Goal: Information Seeking & Learning: Learn about a topic

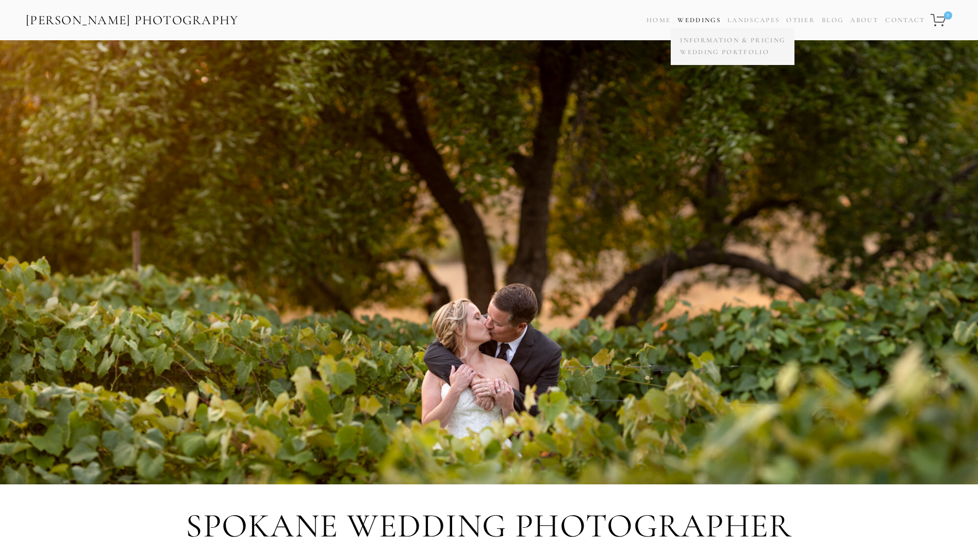
click at [705, 15] on span "Weddings Information & Pricing Wedding Portfolio" at bounding box center [698, 20] width 43 height 15
click at [708, 52] on link "Wedding Portfolio" at bounding box center [732, 52] width 110 height 12
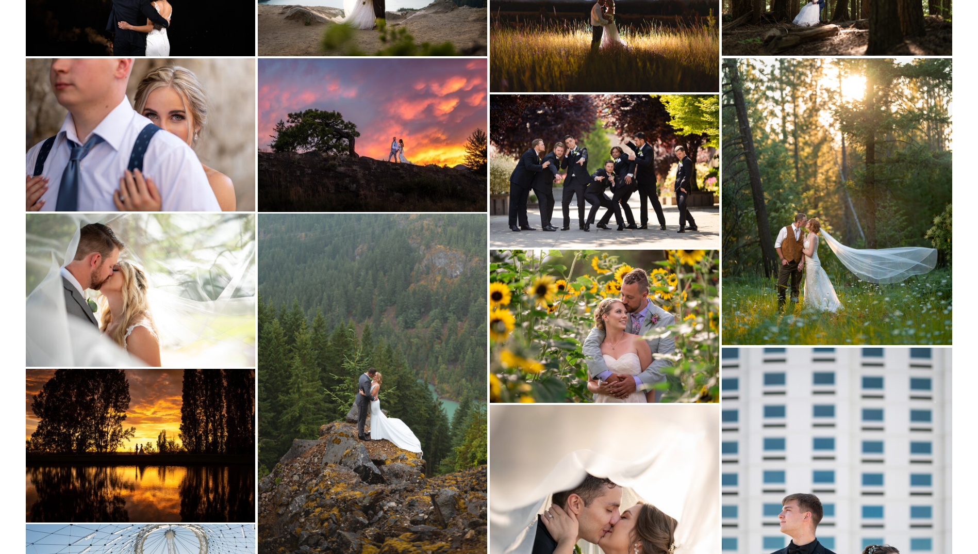
scroll to position [155, 0]
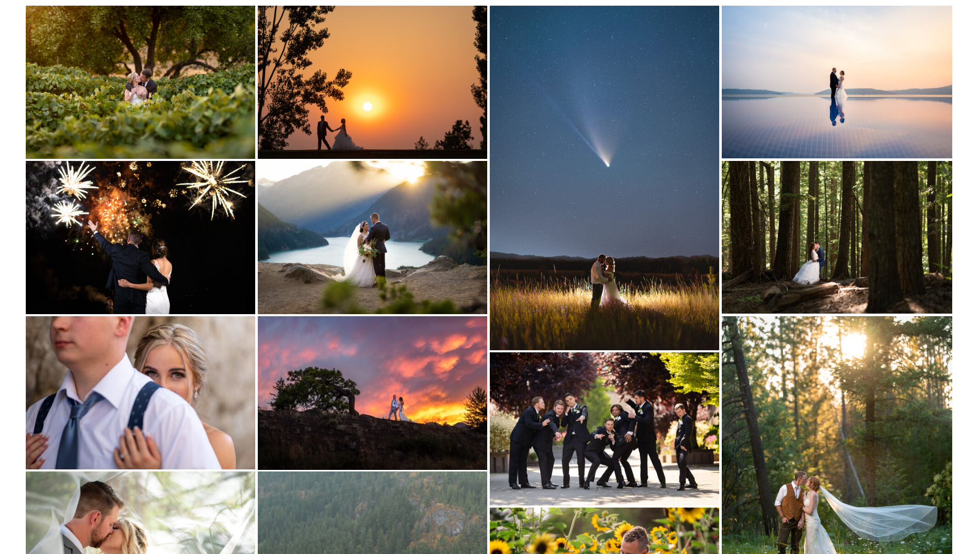
click at [365, 92] on img at bounding box center [372, 82] width 229 height 153
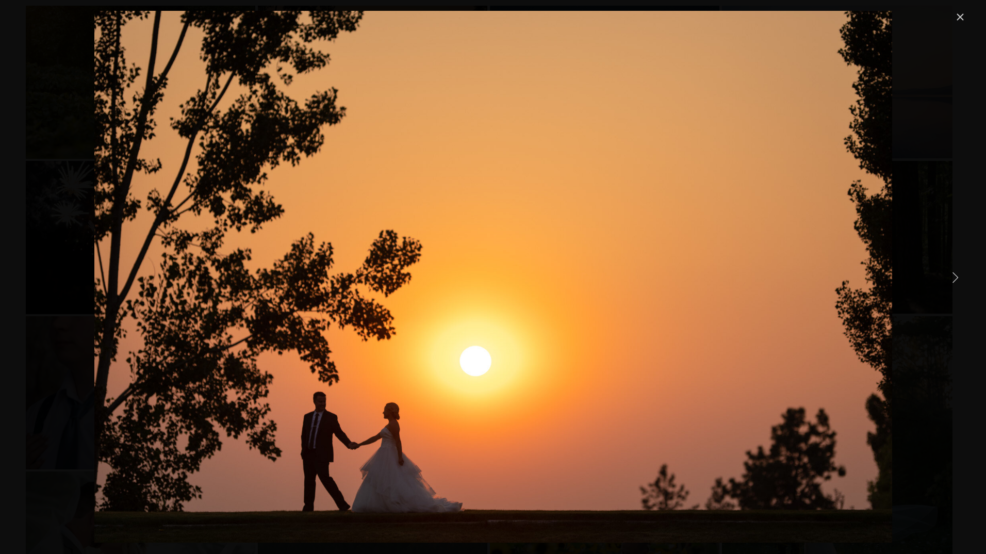
click at [959, 20] on link "Close" at bounding box center [960, 17] width 12 height 12
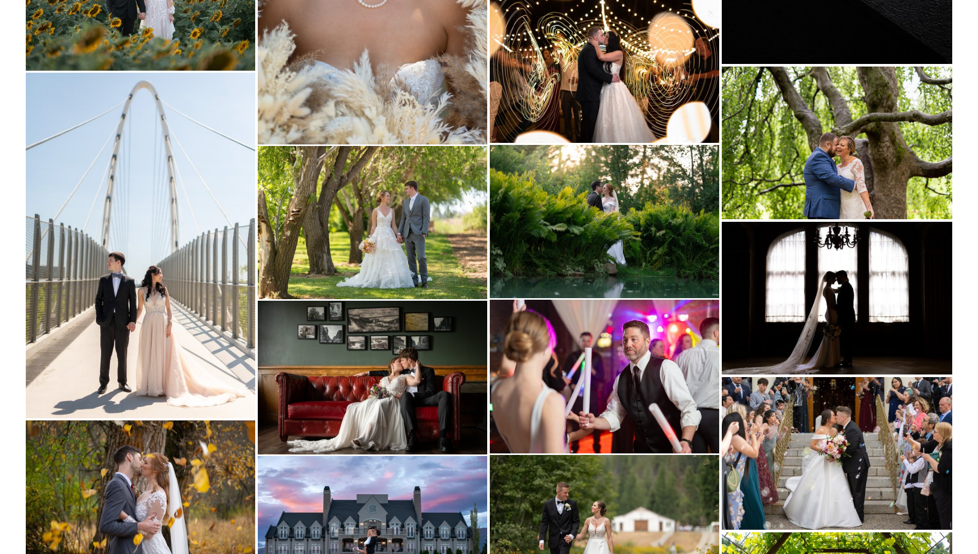
scroll to position [1340, 0]
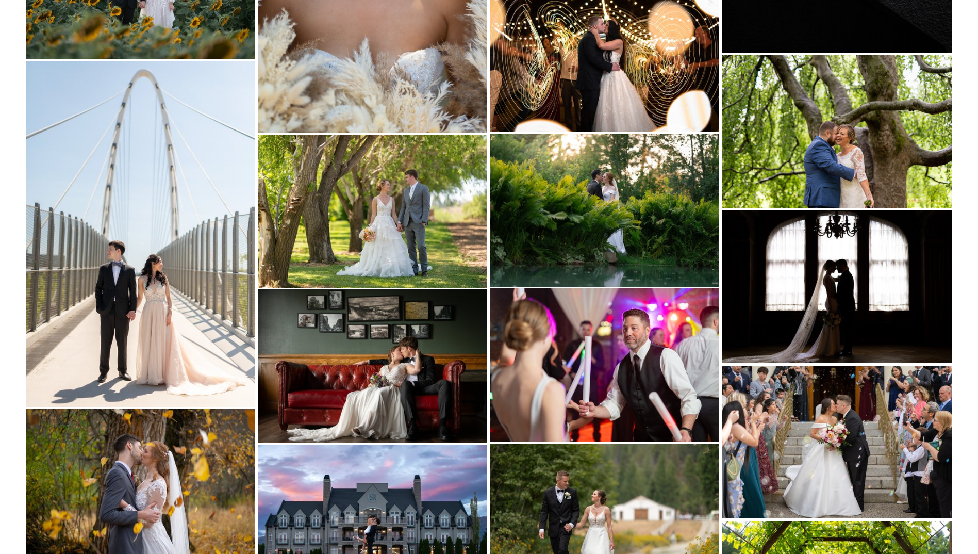
click at [54, 277] on img at bounding box center [140, 233] width 229 height 345
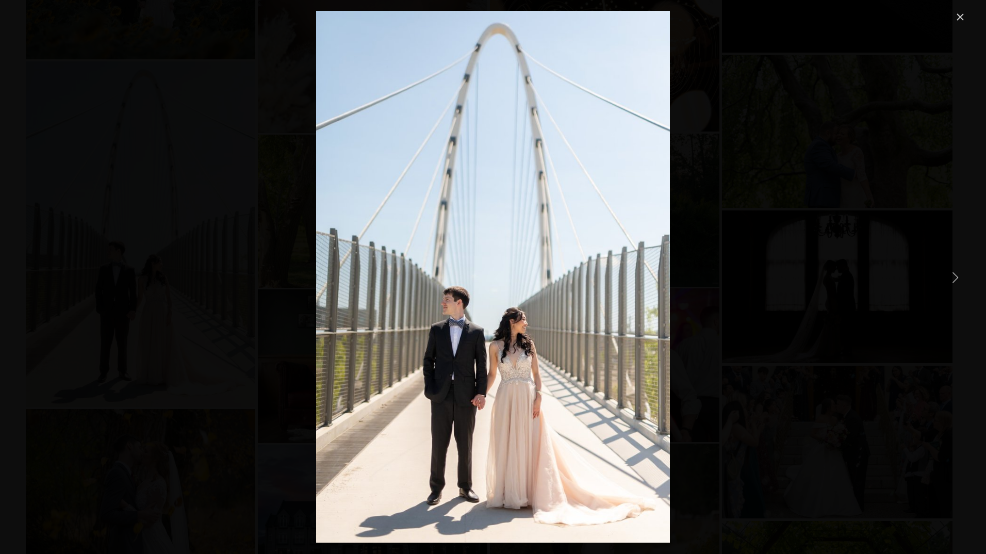
click at [959, 18] on link "Close" at bounding box center [960, 17] width 12 height 12
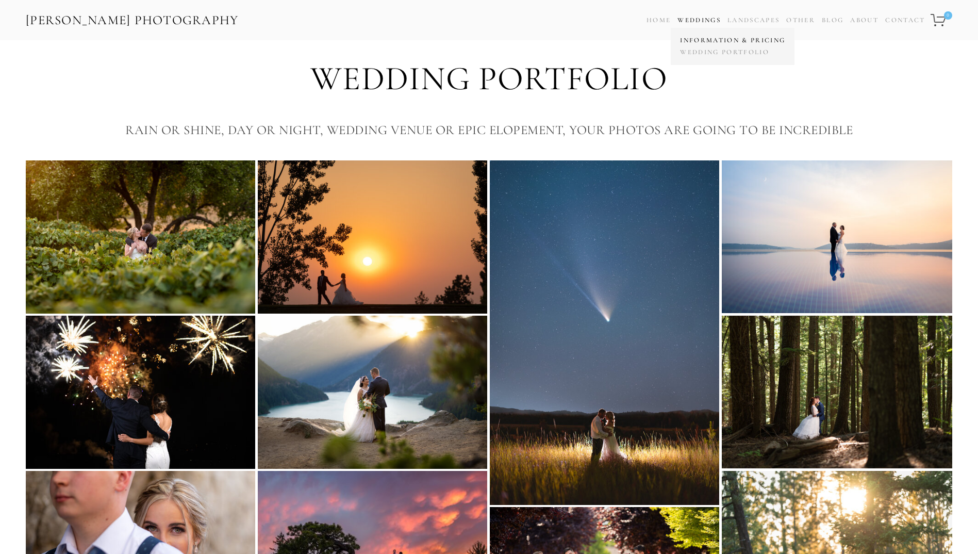
click at [706, 40] on link "Information & Pricing" at bounding box center [732, 41] width 110 height 12
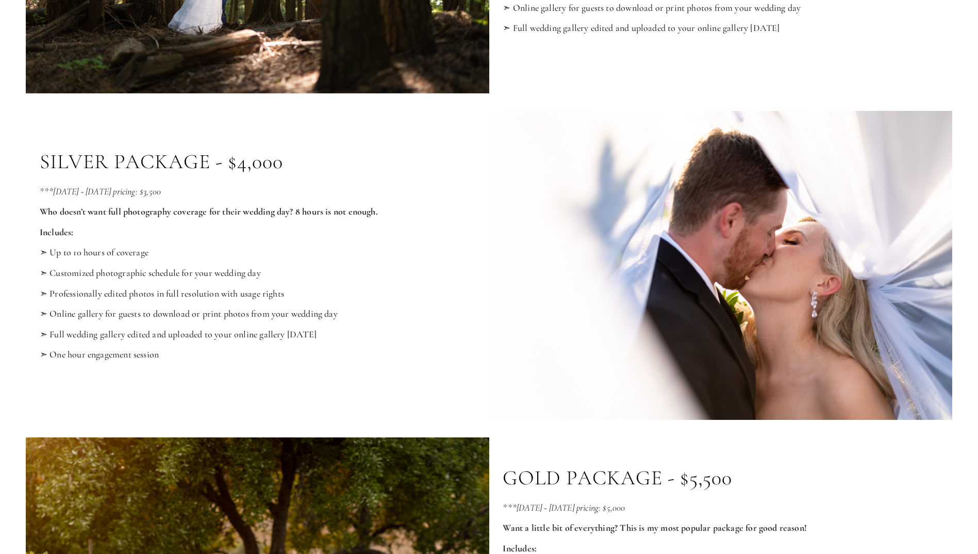
scroll to position [670, 0]
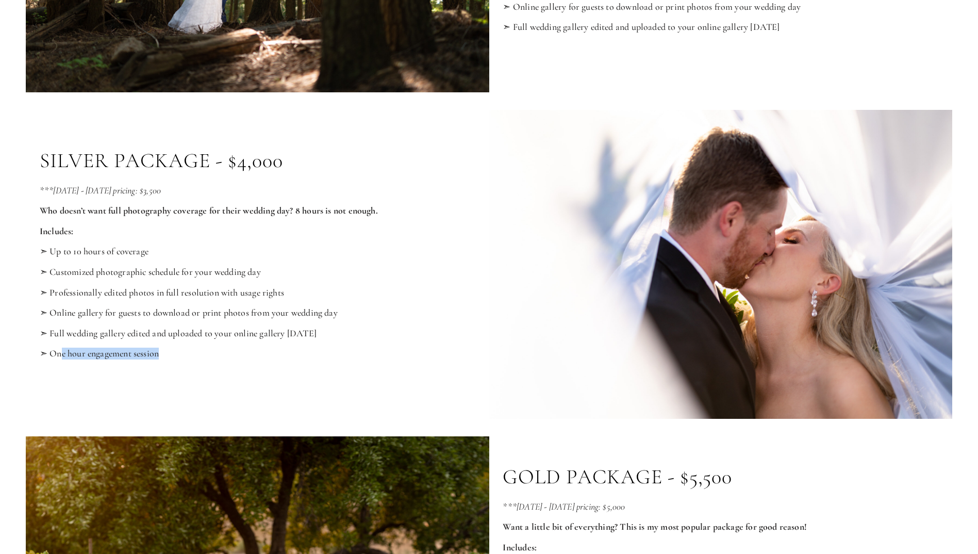
drag, startPoint x: 94, startPoint y: 365, endPoint x: 161, endPoint y: 362, distance: 67.1
click at [161, 359] on p "➣ One hour engagement session" at bounding box center [258, 353] width 436 height 11
drag, startPoint x: 161, startPoint y: 362, endPoint x: 218, endPoint y: 381, distance: 59.8
click at [218, 380] on div "***[DATE] - [DATE] pricing: $3,500 Who doesn’t want full photography coverage f…" at bounding box center [258, 282] width 436 height 195
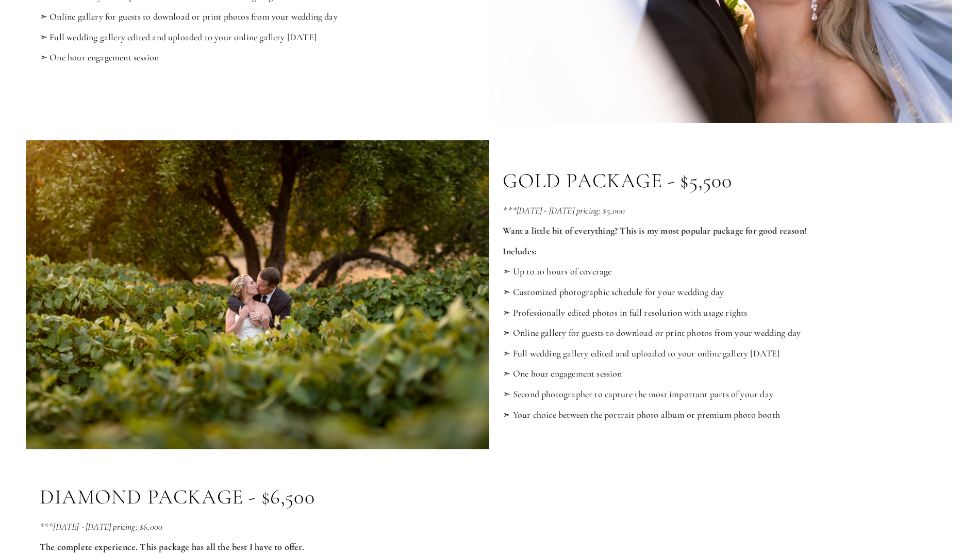
scroll to position [979, 0]
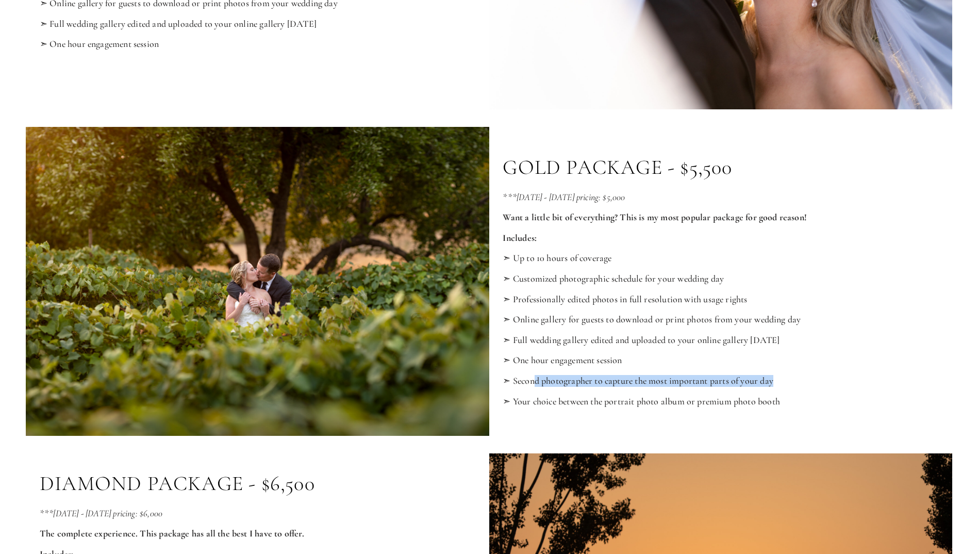
drag, startPoint x: 535, startPoint y: 396, endPoint x: 772, endPoint y: 395, distance: 237.1
click at [772, 387] on p "➣ Second photographer to capture the most important parts of your day" at bounding box center [721, 380] width 436 height 11
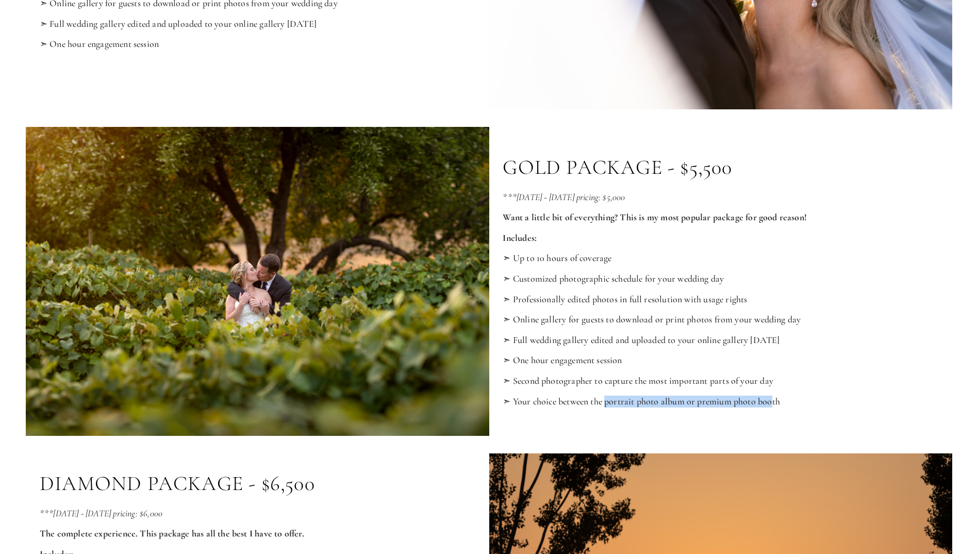
drag, startPoint x: 772, startPoint y: 395, endPoint x: 609, endPoint y: 410, distance: 164.1
click at [609, 407] on p "➣ Your choice between the portrait photo album or premium photo booth" at bounding box center [721, 401] width 436 height 11
click at [520, 404] on div "***[DATE] - [DATE] pricing: $5,000 Want a little bit of everything? This is my …" at bounding box center [721, 299] width 436 height 215
drag, startPoint x: 780, startPoint y: 417, endPoint x: 717, endPoint y: 417, distance: 63.4
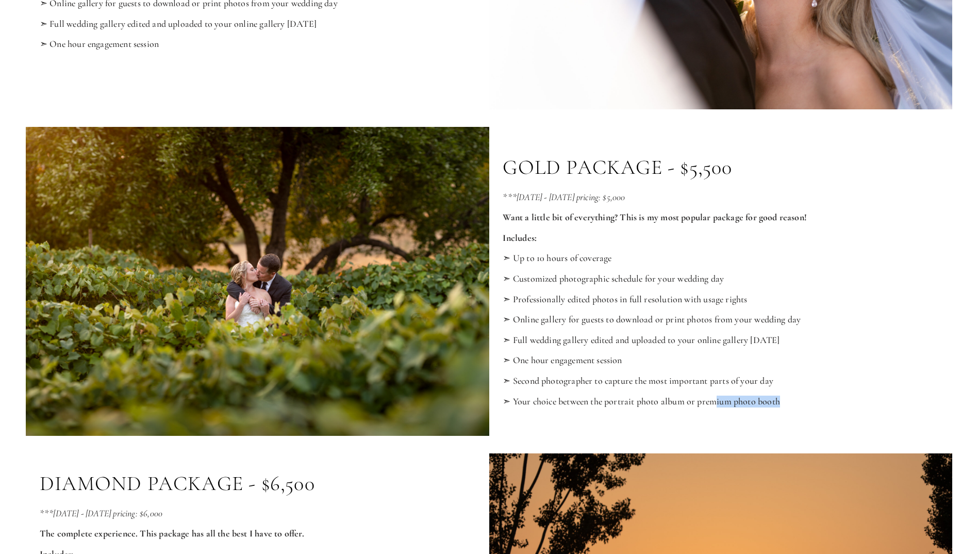
click at [717, 407] on p "➣ Your choice between the portrait photo album or premium photo booth" at bounding box center [721, 401] width 436 height 11
drag, startPoint x: 717, startPoint y: 417, endPoint x: 701, endPoint y: 416, distance: 16.0
click at [717, 407] on p "➣ Your choice between the portrait photo album or premium photo booth" at bounding box center [721, 401] width 436 height 11
drag, startPoint x: 642, startPoint y: 414, endPoint x: 619, endPoint y: 414, distance: 23.2
click at [619, 407] on p "➣ Your choice between the portrait photo album or premium photo booth" at bounding box center [721, 401] width 436 height 11
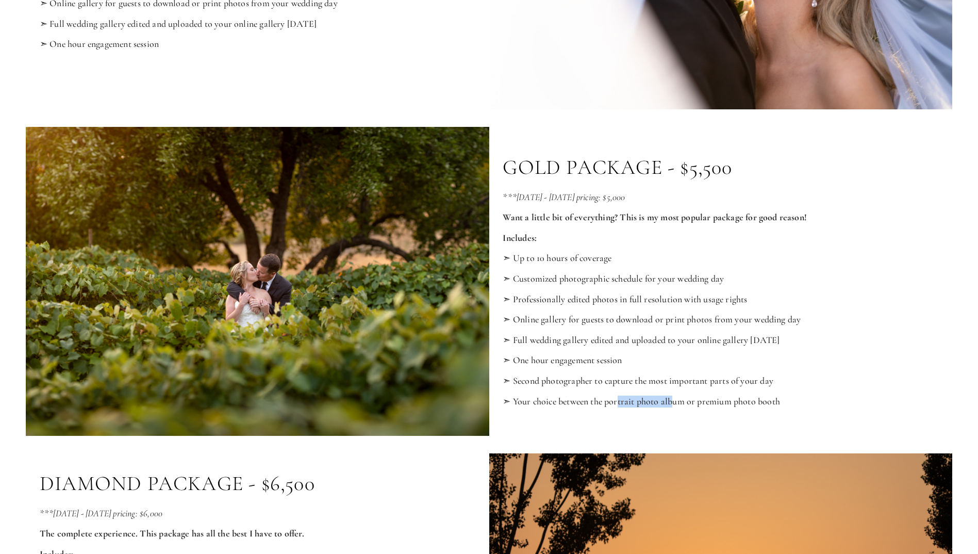
click at [619, 407] on p "➣ Your choice between the portrait photo album or premium photo booth" at bounding box center [721, 401] width 436 height 11
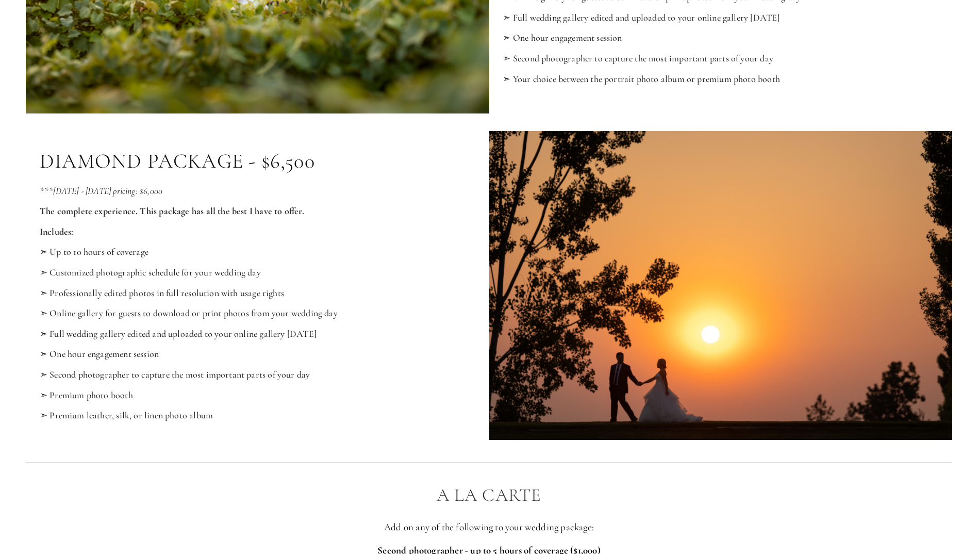
scroll to position [1392, 0]
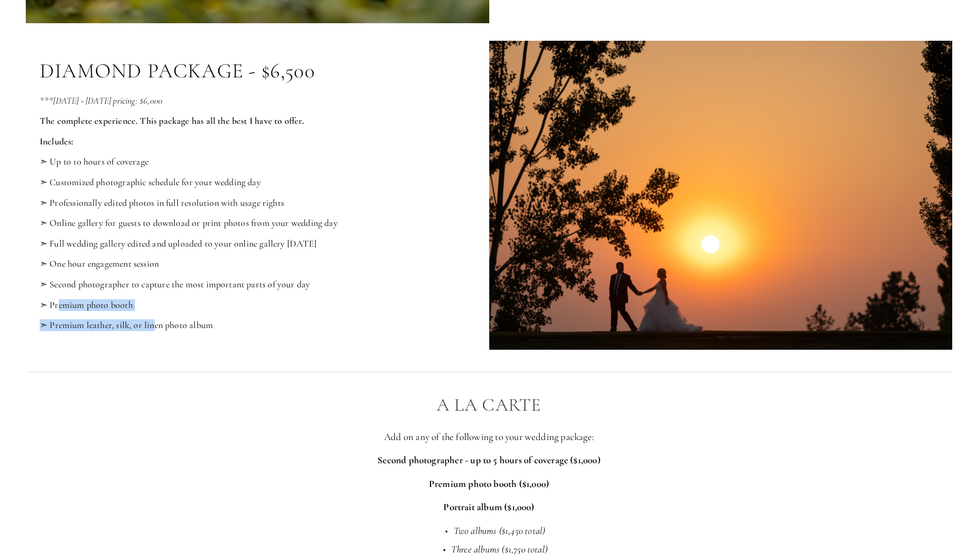
drag, startPoint x: 59, startPoint y: 322, endPoint x: 174, endPoint y: 326, distance: 115.0
click at [174, 326] on div "***[DATE] - [DATE] pricing: $6,000 The complete experience. This package has al…" at bounding box center [258, 213] width 436 height 236
click at [175, 326] on div "***[DATE] - [DATE] pricing: $6,000 The complete experience. This package has al…" at bounding box center [258, 213] width 436 height 236
drag, startPoint x: 212, startPoint y: 339, endPoint x: 120, endPoint y: 340, distance: 92.3
click at [120, 331] on p "➣ Premium leather, silk, or linen photo album" at bounding box center [258, 325] width 436 height 11
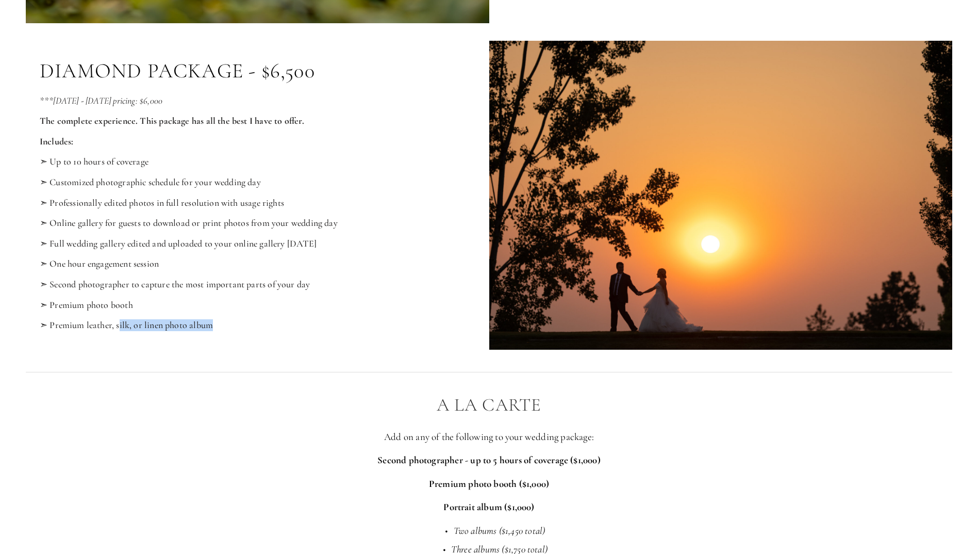
click at [120, 331] on p "➣ Premium leather, silk, or linen photo album" at bounding box center [258, 325] width 436 height 11
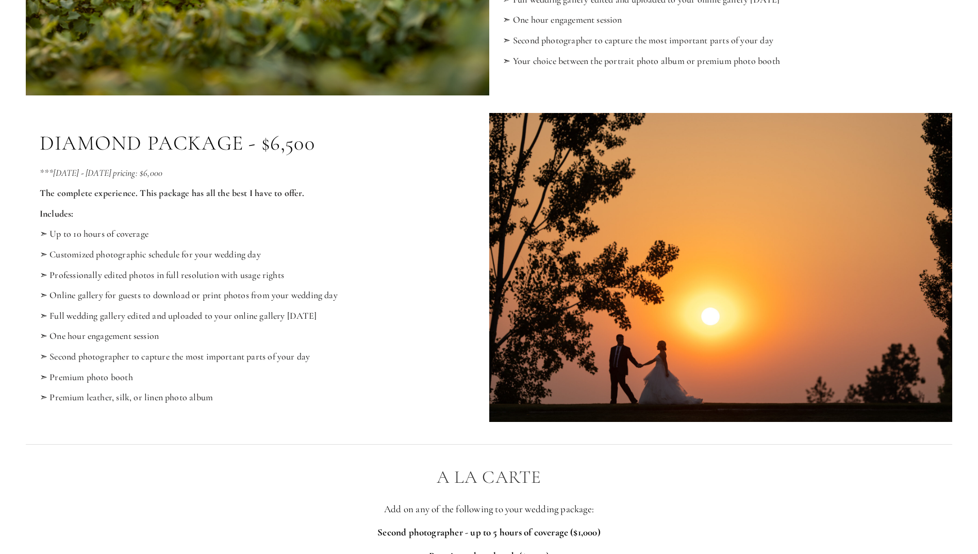
scroll to position [1289, 0]
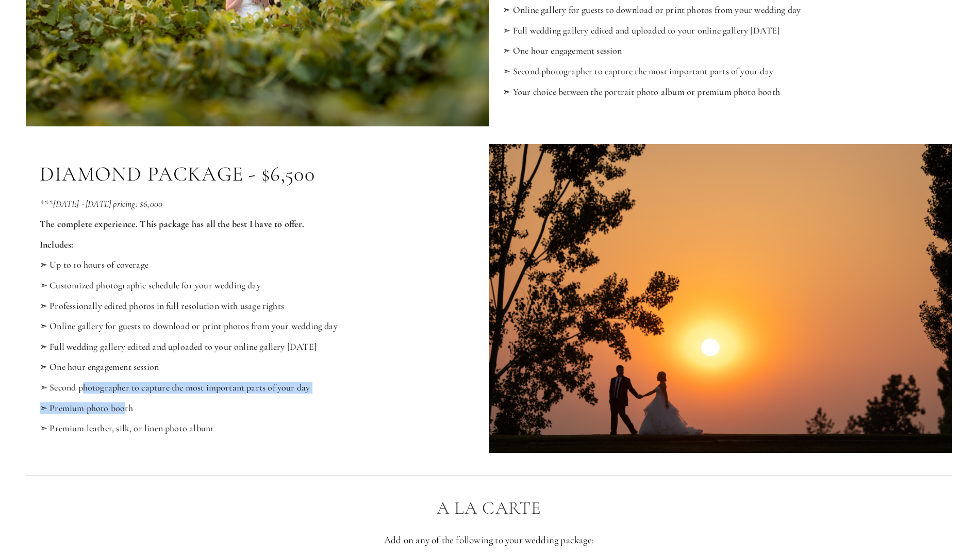
drag, startPoint x: 86, startPoint y: 399, endPoint x: 136, endPoint y: 414, distance: 52.2
click at [136, 414] on div "***[DATE] - [DATE] pricing: $6,000 The complete experience. This package has al…" at bounding box center [258, 316] width 436 height 236
drag, startPoint x: 136, startPoint y: 414, endPoint x: 142, endPoint y: 423, distance: 10.3
click at [142, 414] on p "➣ Premium photo booth" at bounding box center [258, 408] width 436 height 11
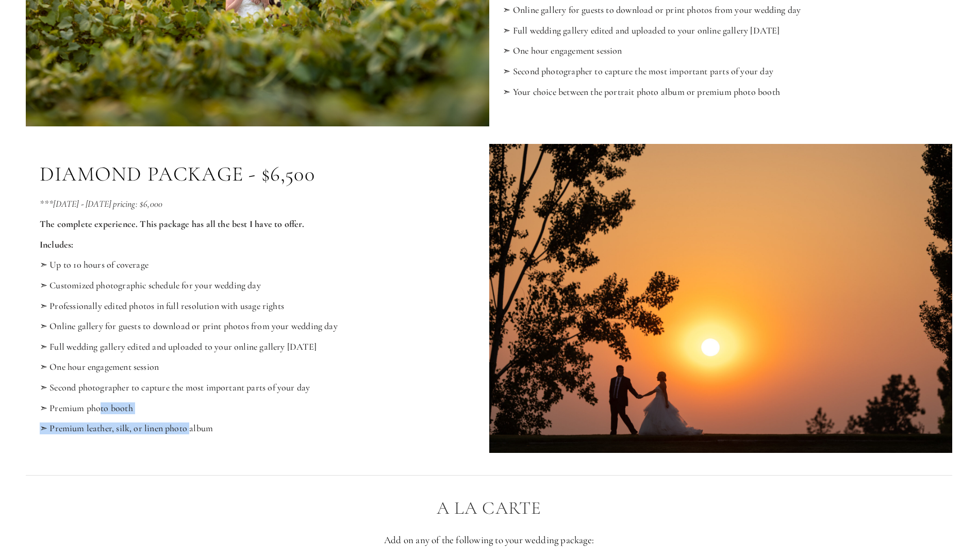
drag, startPoint x: 191, startPoint y: 440, endPoint x: 100, endPoint y: 425, distance: 91.9
click at [100, 425] on div "***[DATE] - [DATE] pricing: $6,000 The complete experience. This package has al…" at bounding box center [258, 316] width 436 height 236
click at [100, 414] on p "➣ Premium photo booth" at bounding box center [258, 408] width 436 height 11
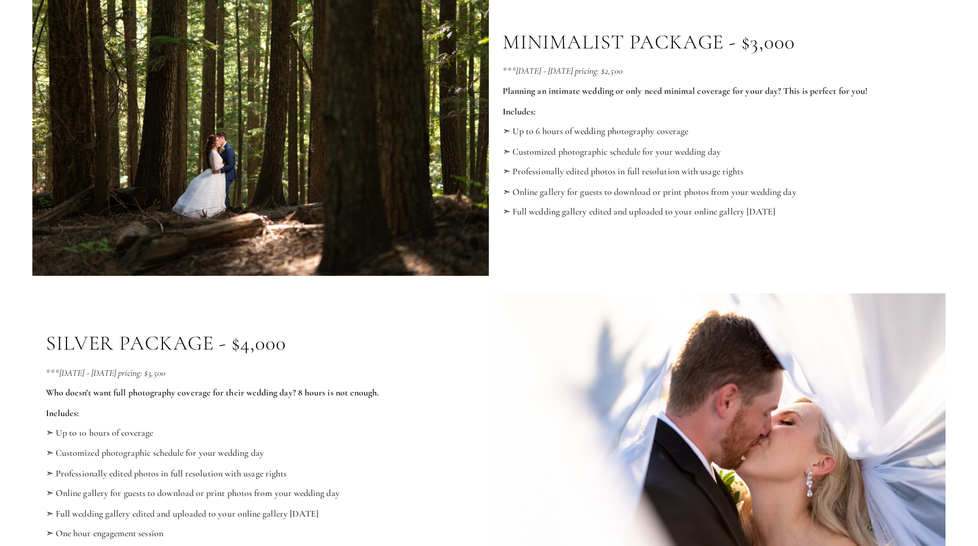
scroll to position [0, 0]
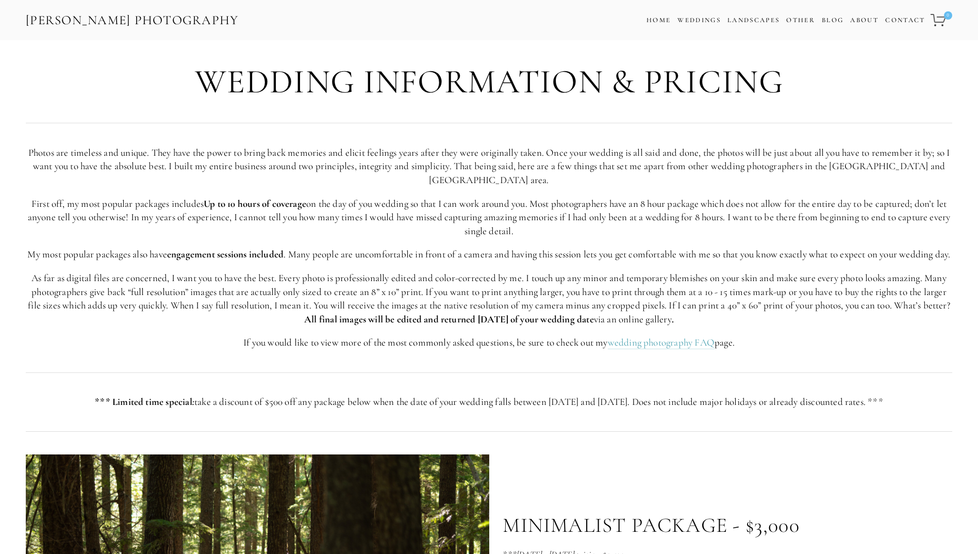
drag, startPoint x: 725, startPoint y: 149, endPoint x: 723, endPoint y: 74, distance: 75.3
click at [708, 52] on link "Wedding Portfolio" at bounding box center [732, 52] width 110 height 12
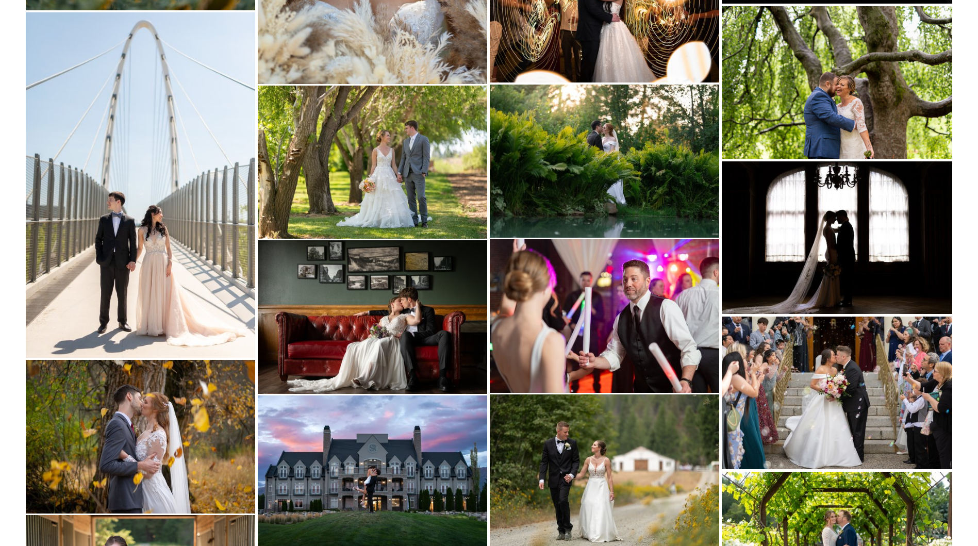
drag, startPoint x: 771, startPoint y: 195, endPoint x: 765, endPoint y: 285, distance: 89.9
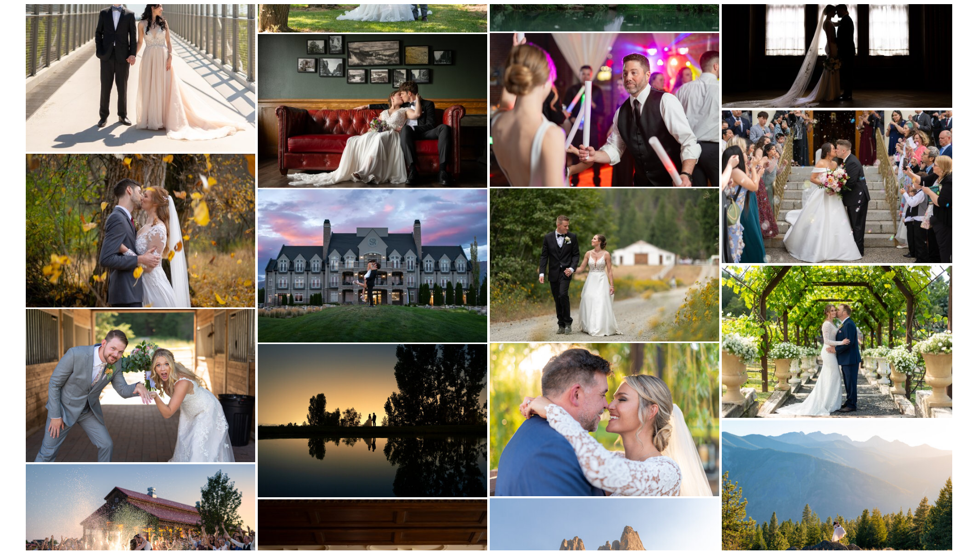
scroll to position [1909, 0]
